Goal: Transaction & Acquisition: Purchase product/service

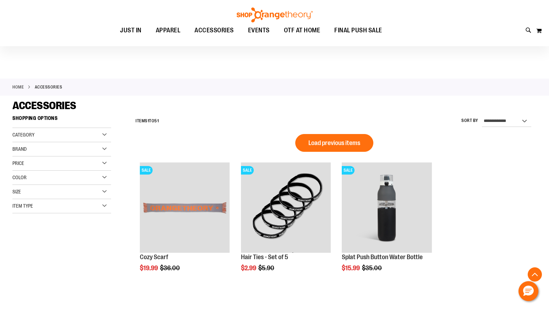
scroll to position [165, 0]
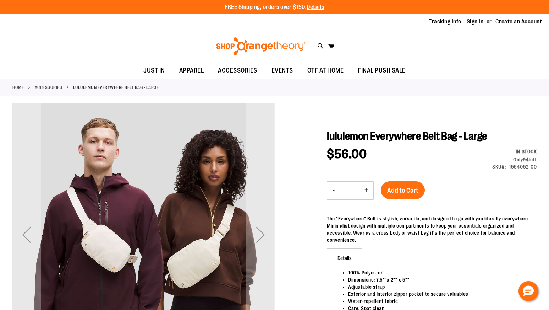
scroll to position [78, 0]
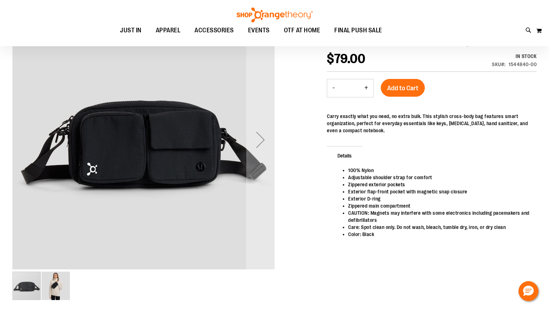
scroll to position [96, 0]
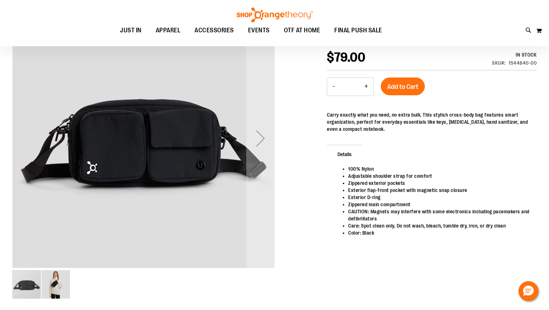
click at [58, 281] on img "image 2 of 2" at bounding box center [56, 284] width 28 height 28
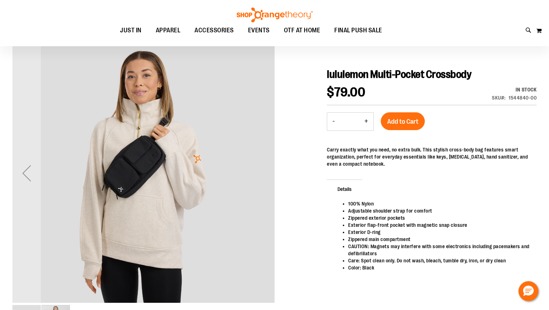
scroll to position [61, 0]
